Goal: Find specific page/section: Find specific page/section

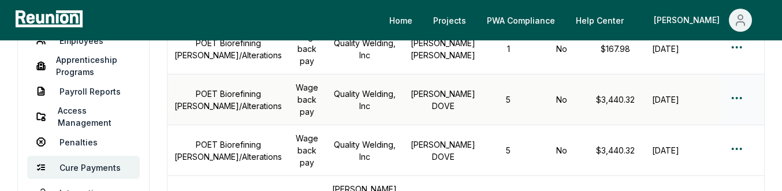
scroll to position [187, 0]
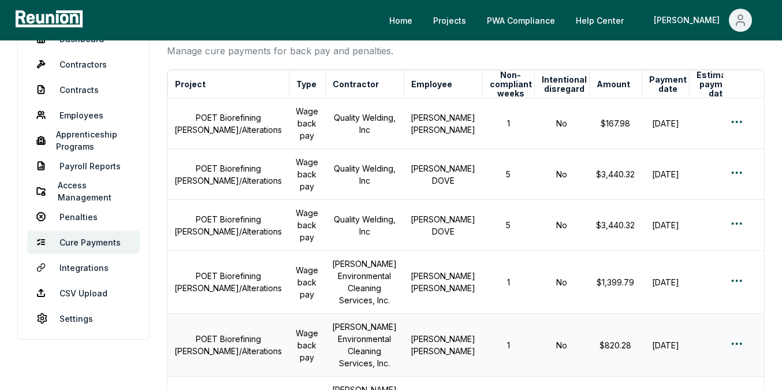
scroll to position [82, 0]
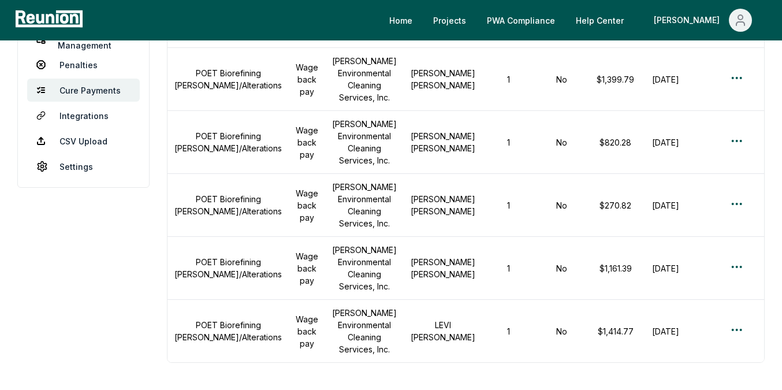
scroll to position [198, 0]
